Goal: Answer question/provide support: Share knowledge or assist other users

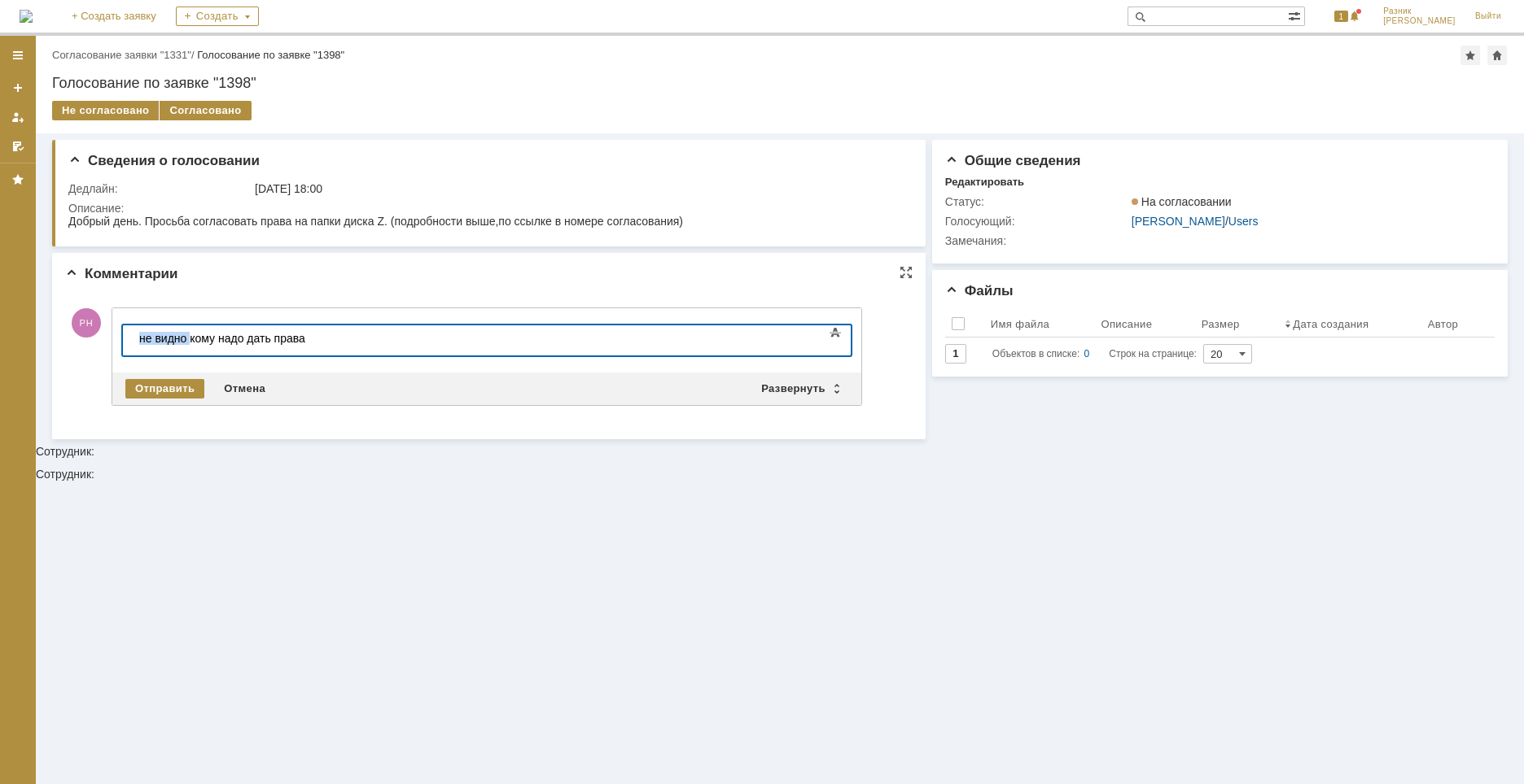
drag, startPoint x: 191, startPoint y: 334, endPoint x: -10, endPoint y: 336, distance: 201.0
click at [133, 336] on html "​не видно кому надо дать права" at bounding box center [255, 339] width 244 height 27
click at [326, 341] on div "напишите кому надо дать права" at bounding box center [255, 338] width 232 height 13
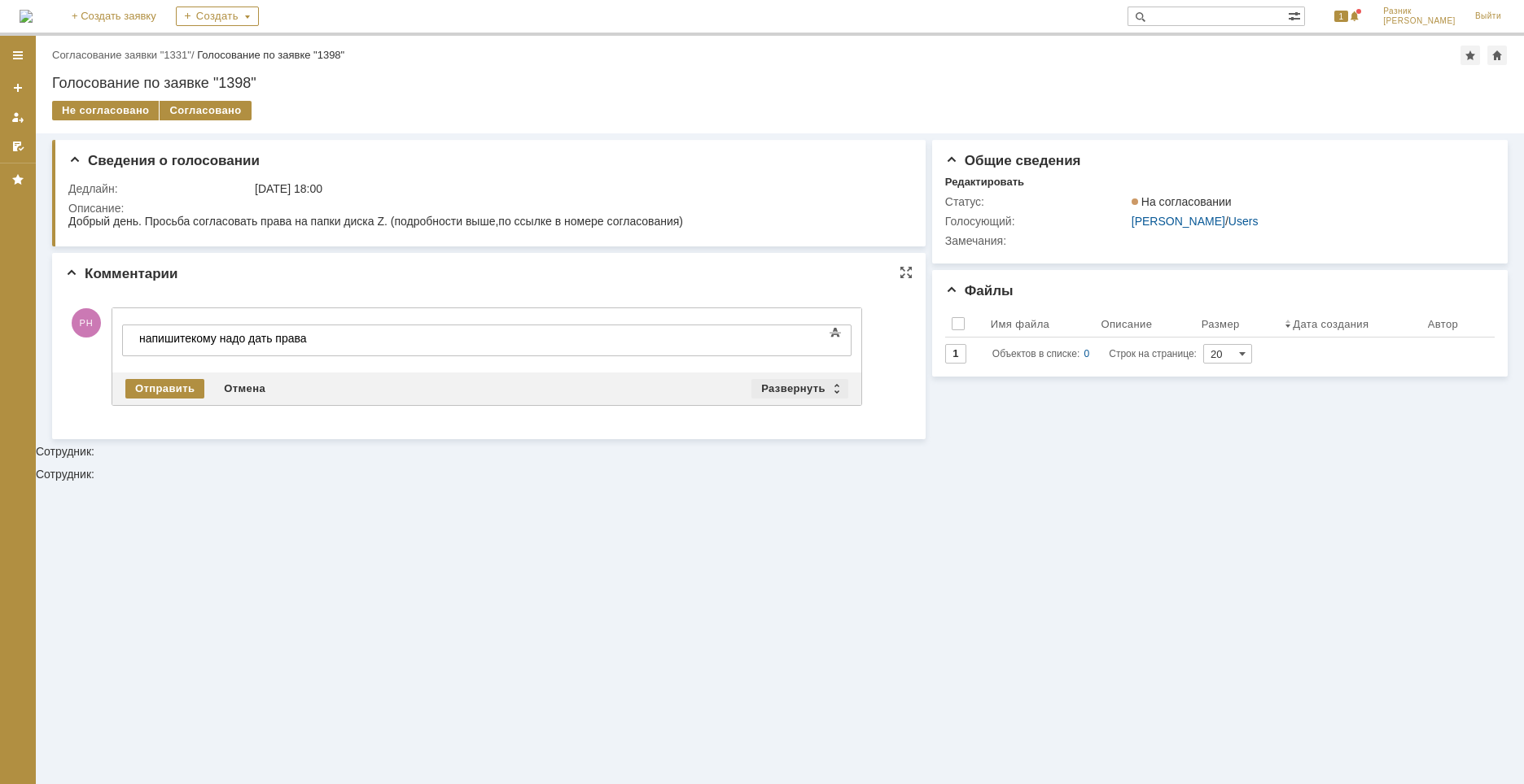
click at [805, 380] on div "Развернуть" at bounding box center [799, 389] width 97 height 20
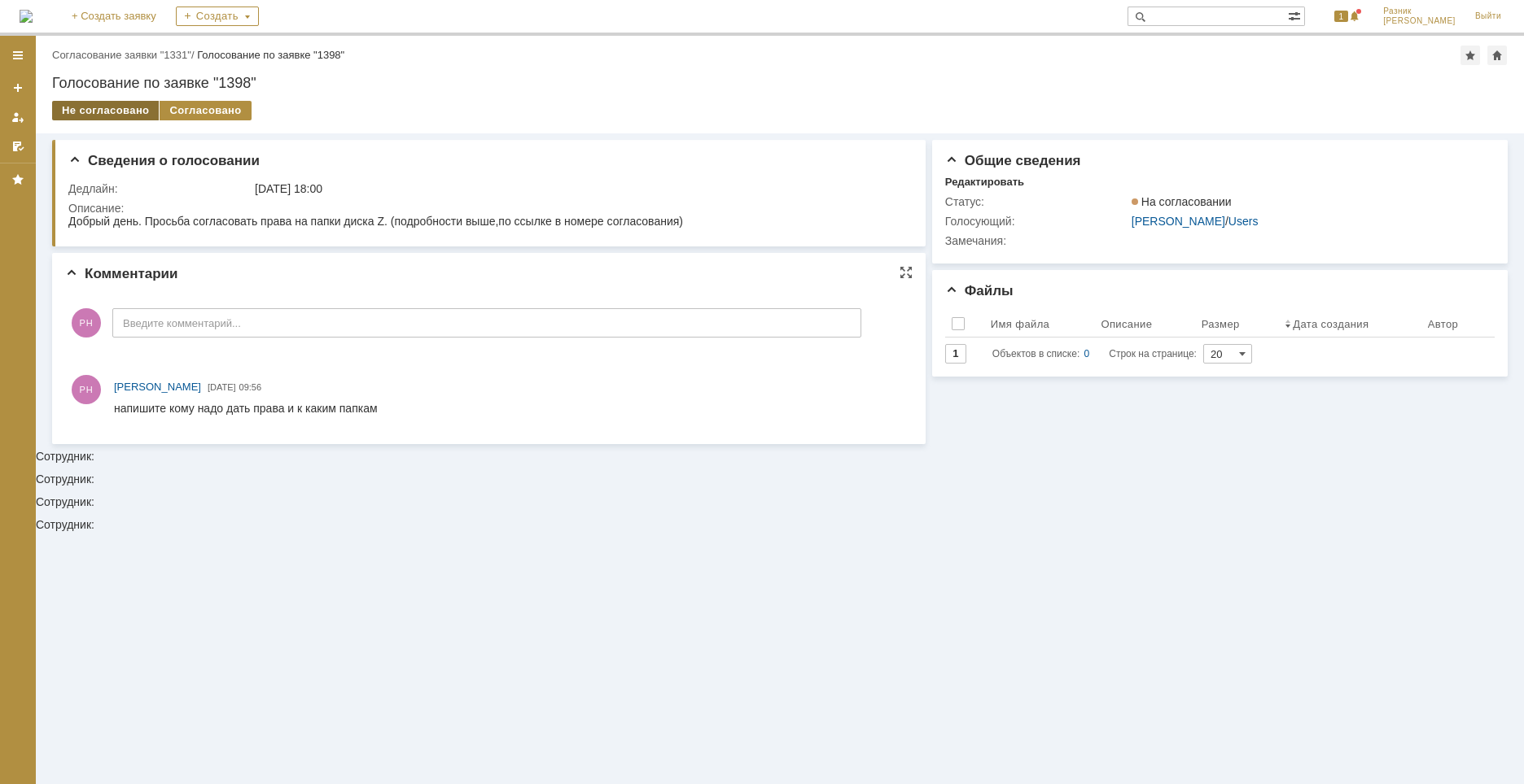
click at [92, 110] on div "Не согласовано" at bounding box center [106, 111] width 106 height 20
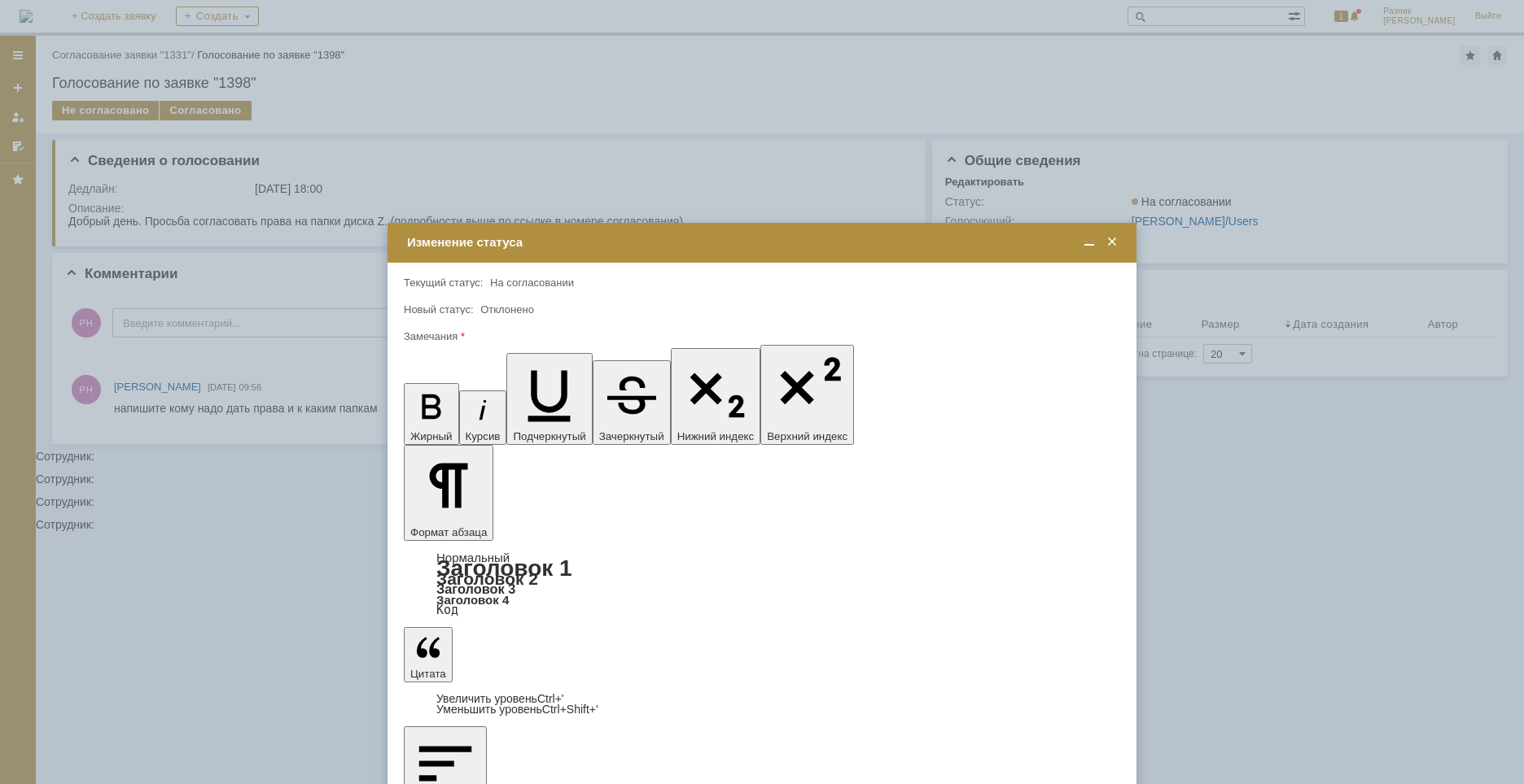
click at [1113, 240] on span at bounding box center [1112, 242] width 16 height 15
